Goal: Task Accomplishment & Management: Manage account settings

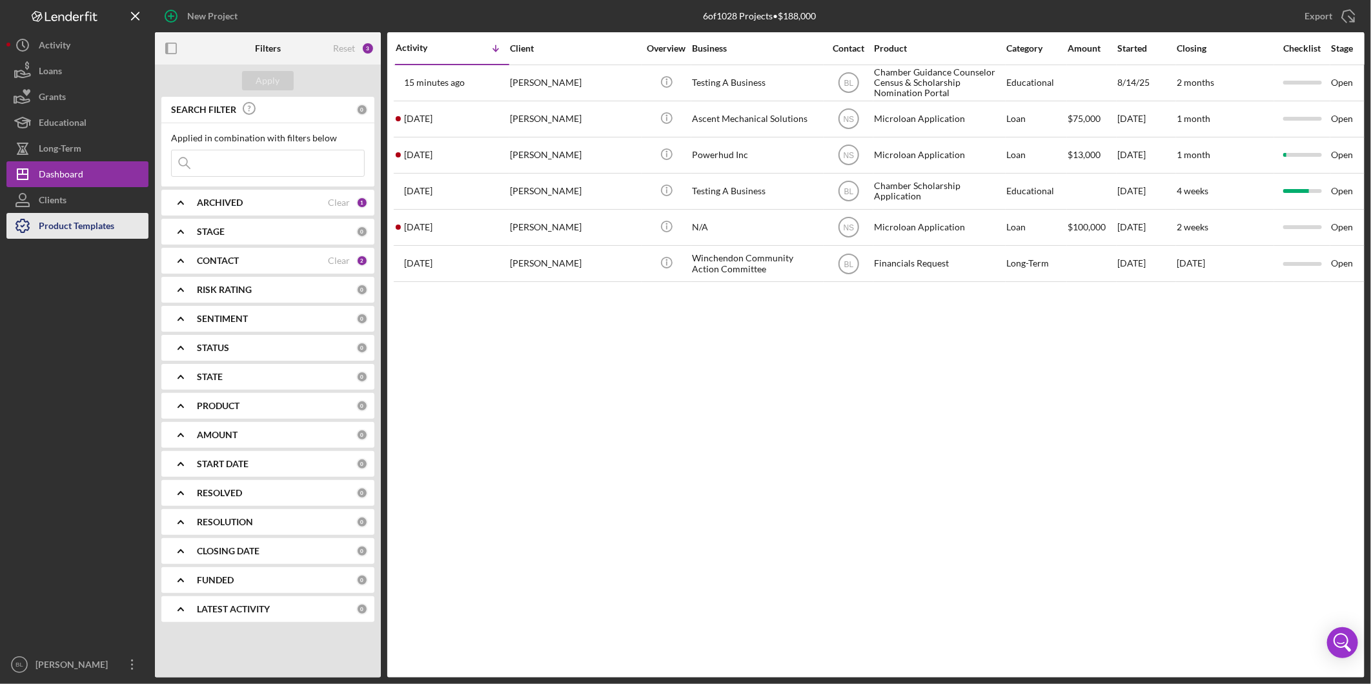
click at [83, 226] on div "Product Templates" at bounding box center [77, 227] width 76 height 29
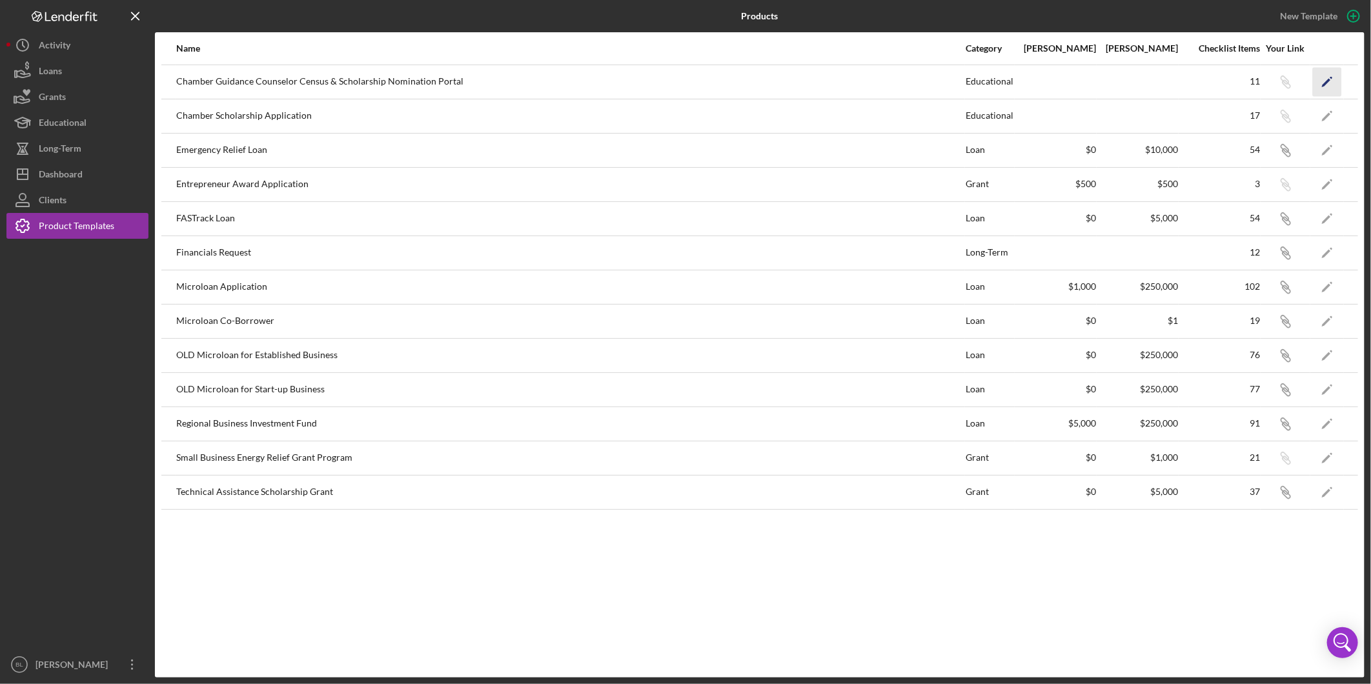
click at [1329, 73] on icon "Icon/Edit" at bounding box center [1327, 81] width 29 height 29
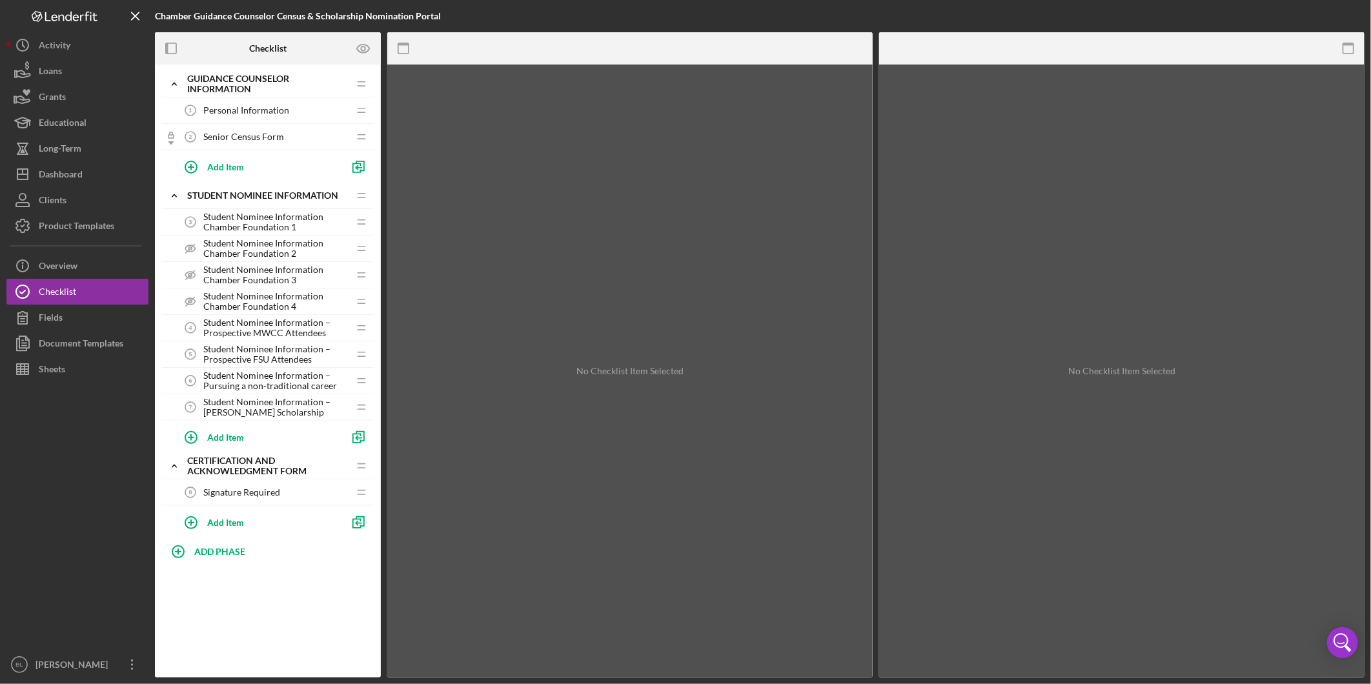
click at [233, 134] on span "Senior Census Form" at bounding box center [243, 137] width 81 height 10
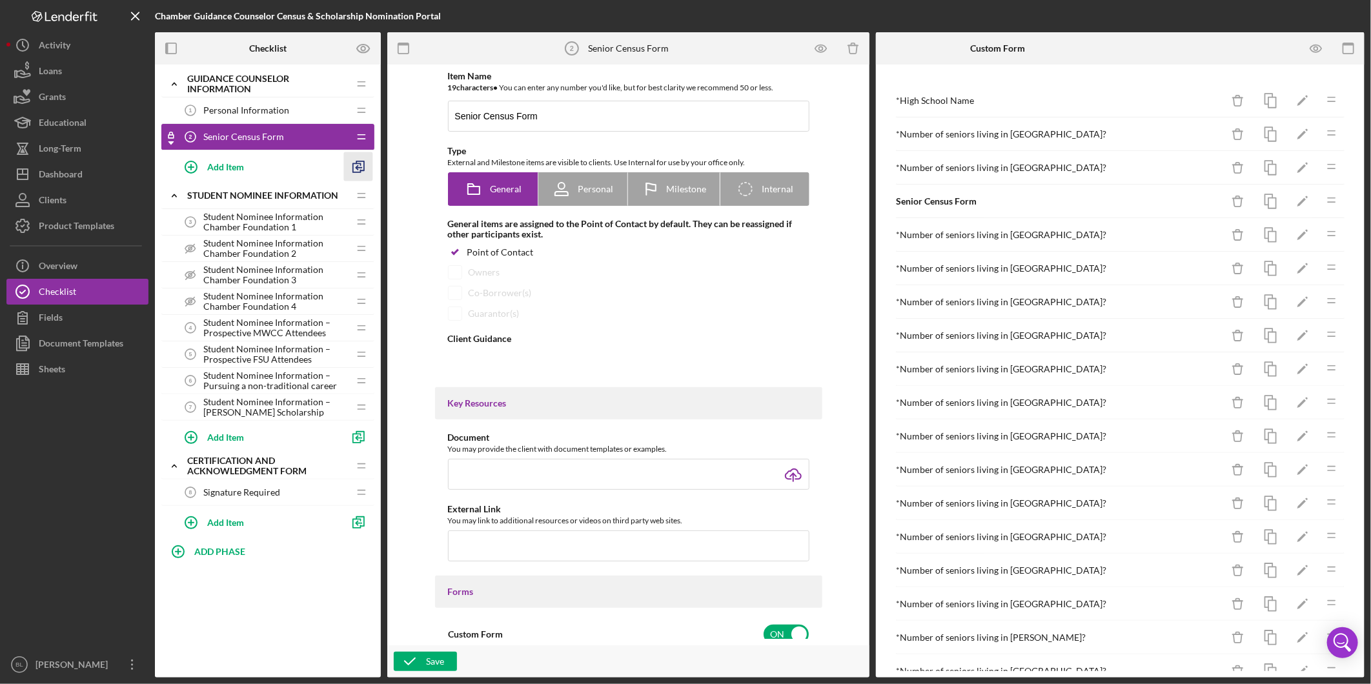
type textarea "<div><strong>Please complete all sections of the Guidance Counselor Census form…"
type textarea "<div>Thank you for completing the 2026 Senior Census Form. Once we review your …"
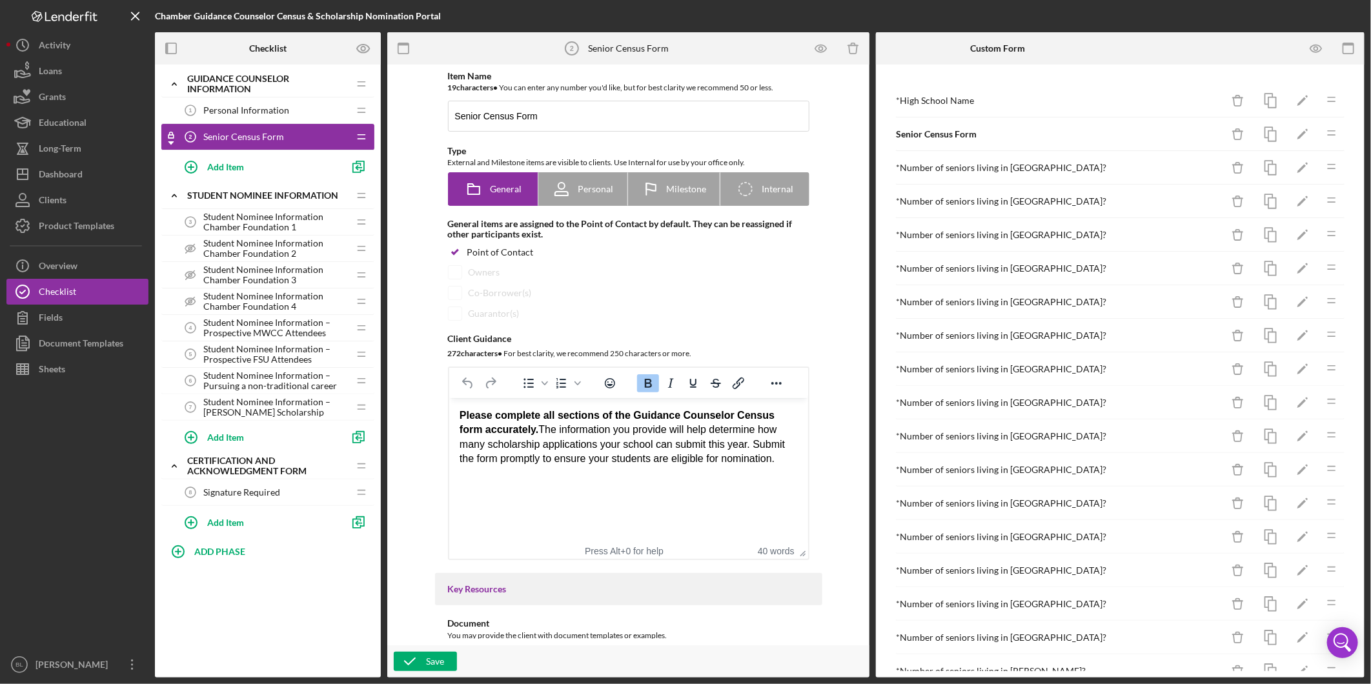
drag, startPoint x: 61, startPoint y: 231, endPoint x: 92, endPoint y: 251, distance: 36.4
click at [61, 231] on div "Product Templates" at bounding box center [77, 227] width 76 height 29
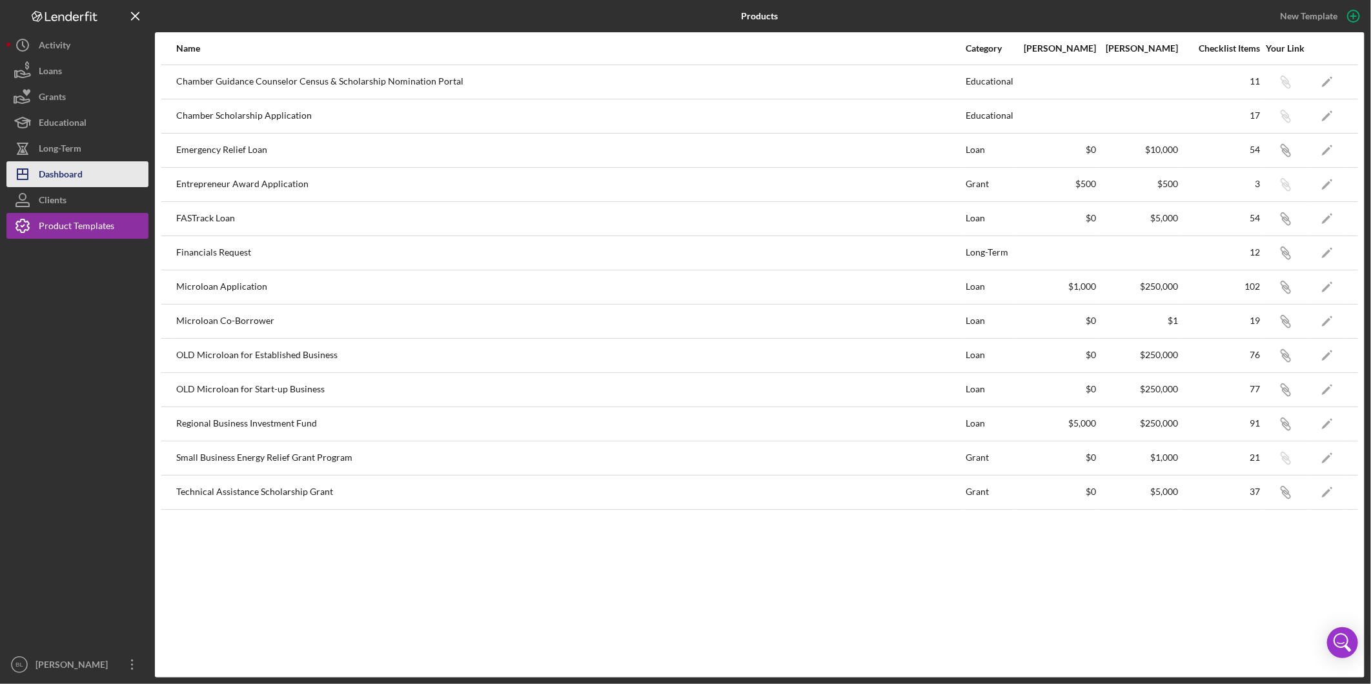
click at [65, 173] on div "Dashboard" at bounding box center [61, 175] width 44 height 29
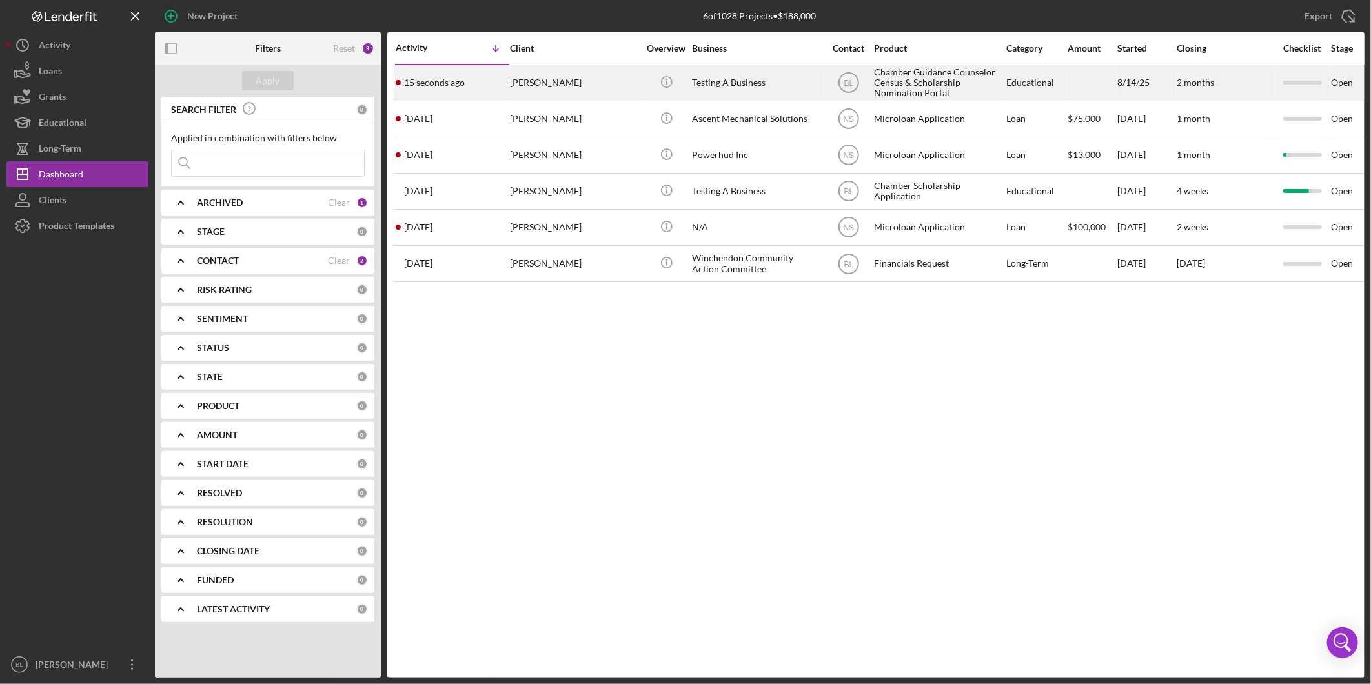
click at [938, 75] on div "Chamber Guidance Counselor Census & Scholarship Nomination Portal" at bounding box center [938, 83] width 129 height 34
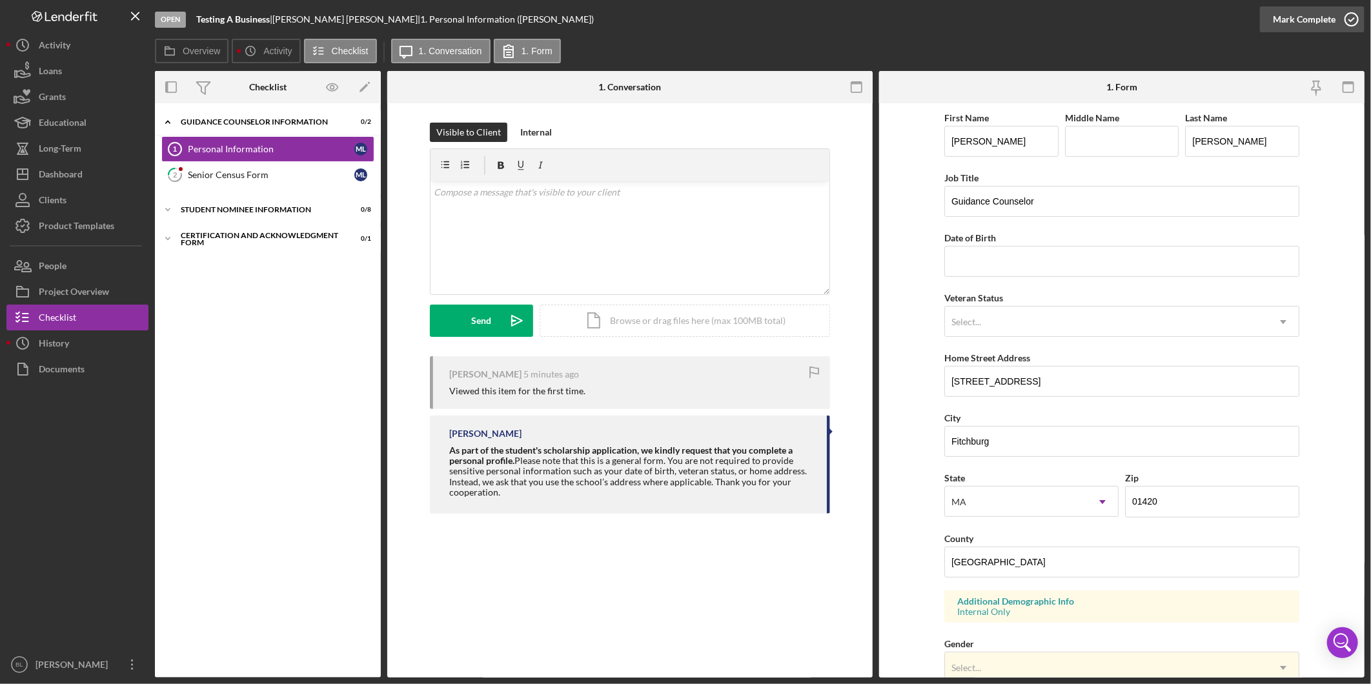
click at [1333, 29] on div "Mark Complete" at bounding box center [1304, 19] width 63 height 26
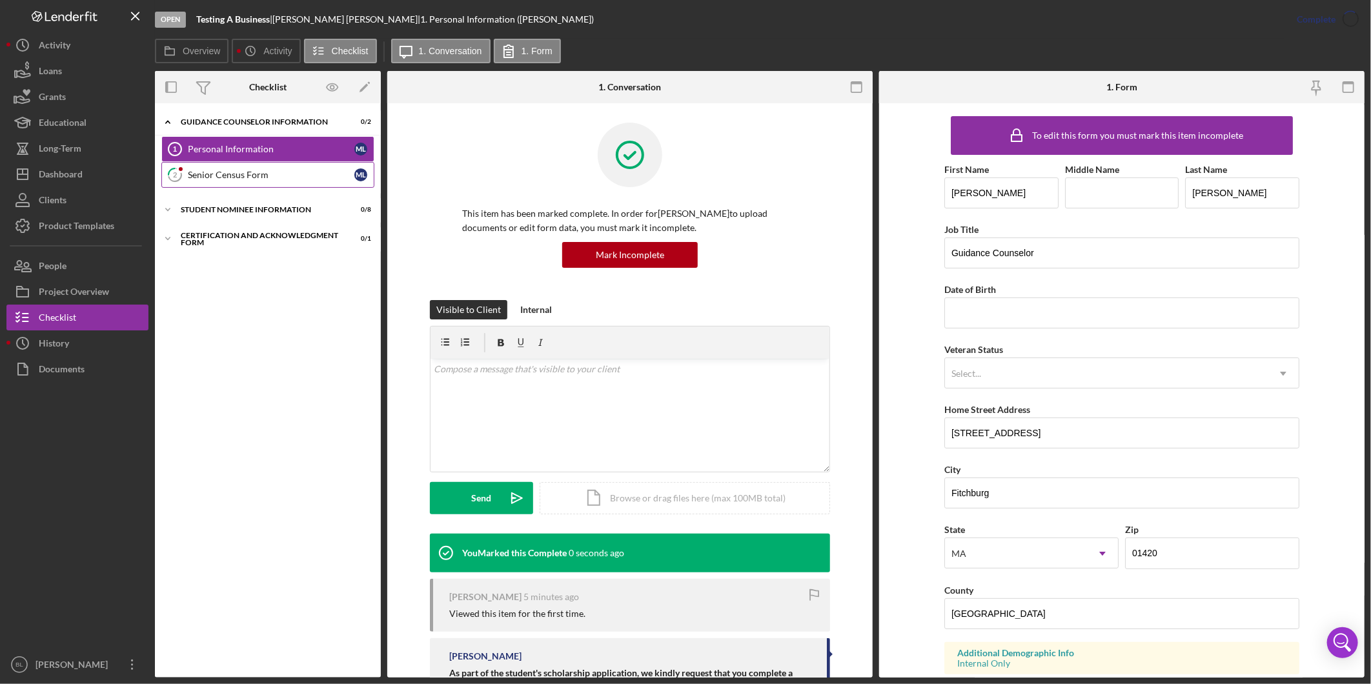
click at [234, 178] on div "Senior Census Form" at bounding box center [271, 175] width 167 height 10
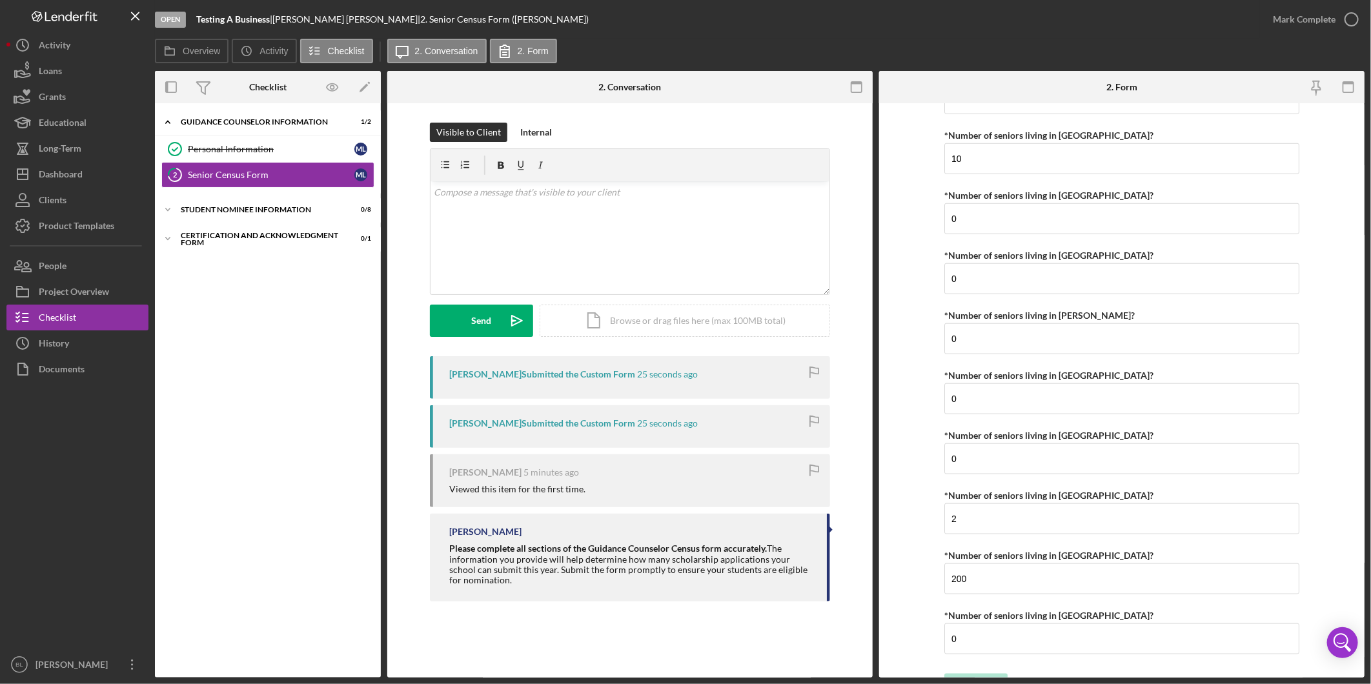
scroll to position [786, 0]
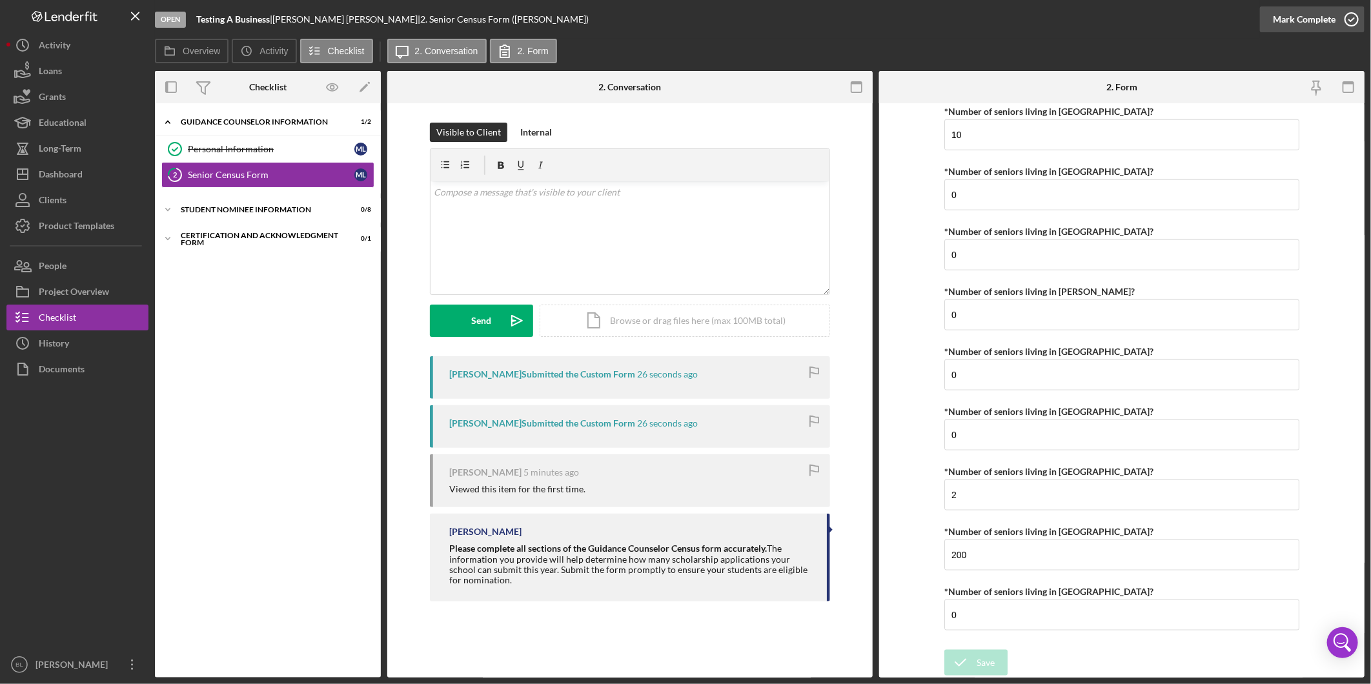
click at [1329, 21] on div "Mark Complete" at bounding box center [1304, 19] width 63 height 26
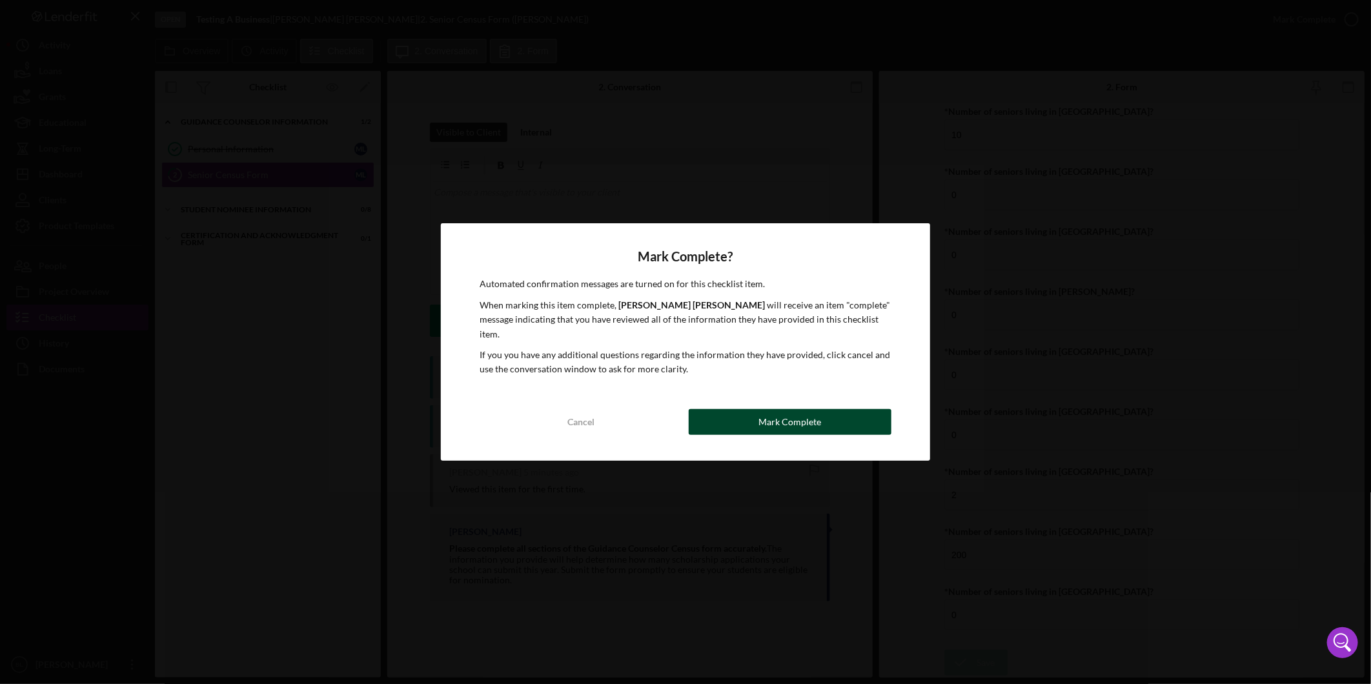
click at [755, 413] on button "Mark Complete" at bounding box center [790, 422] width 203 height 26
